Goal: Transaction & Acquisition: Download file/media

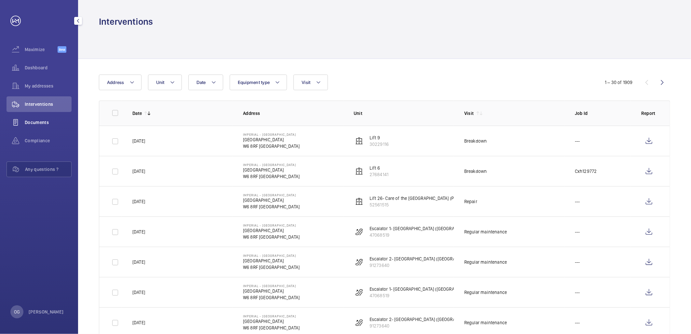
click at [38, 122] on span "Documents" at bounding box center [48, 122] width 47 height 7
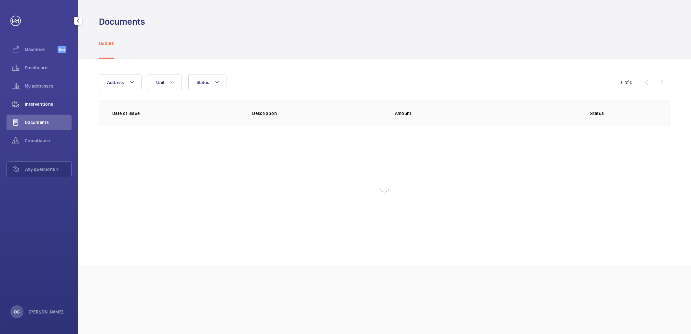
click at [39, 108] on div "Interventions" at bounding box center [39, 104] width 65 height 16
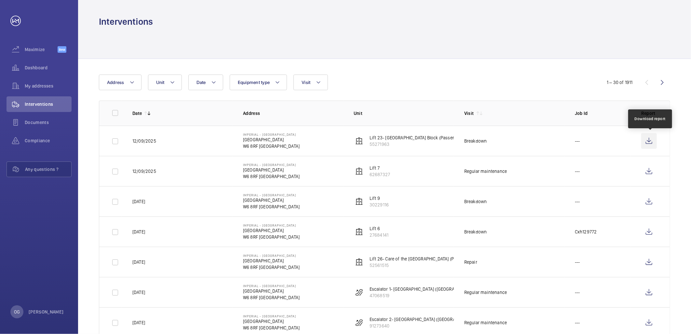
click at [649, 139] on wm-front-icon-button at bounding box center [649, 141] width 16 height 16
